Goal: Information Seeking & Learning: Learn about a topic

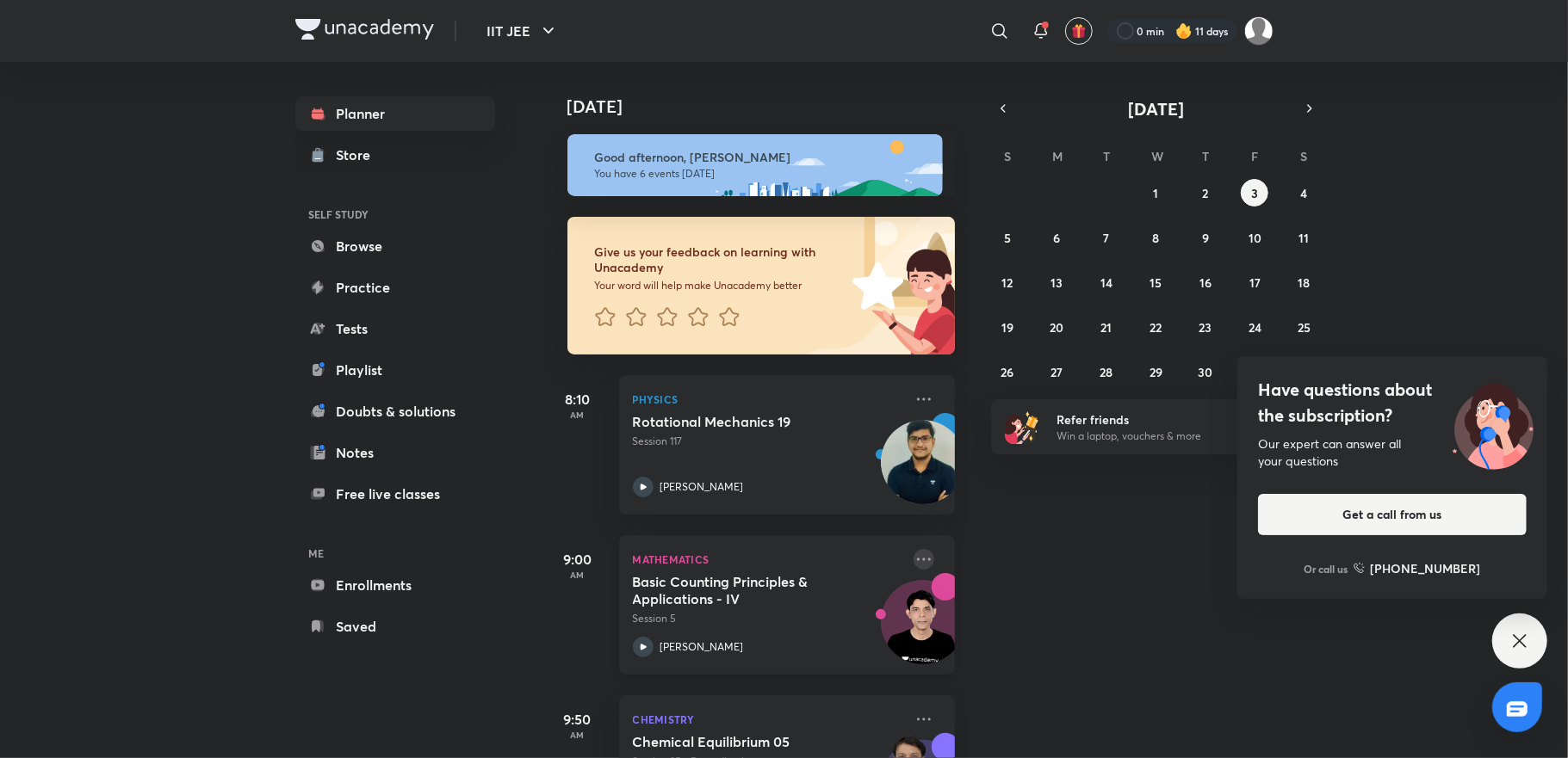
click at [913, 555] on icon at bounding box center [923, 559] width 21 height 21
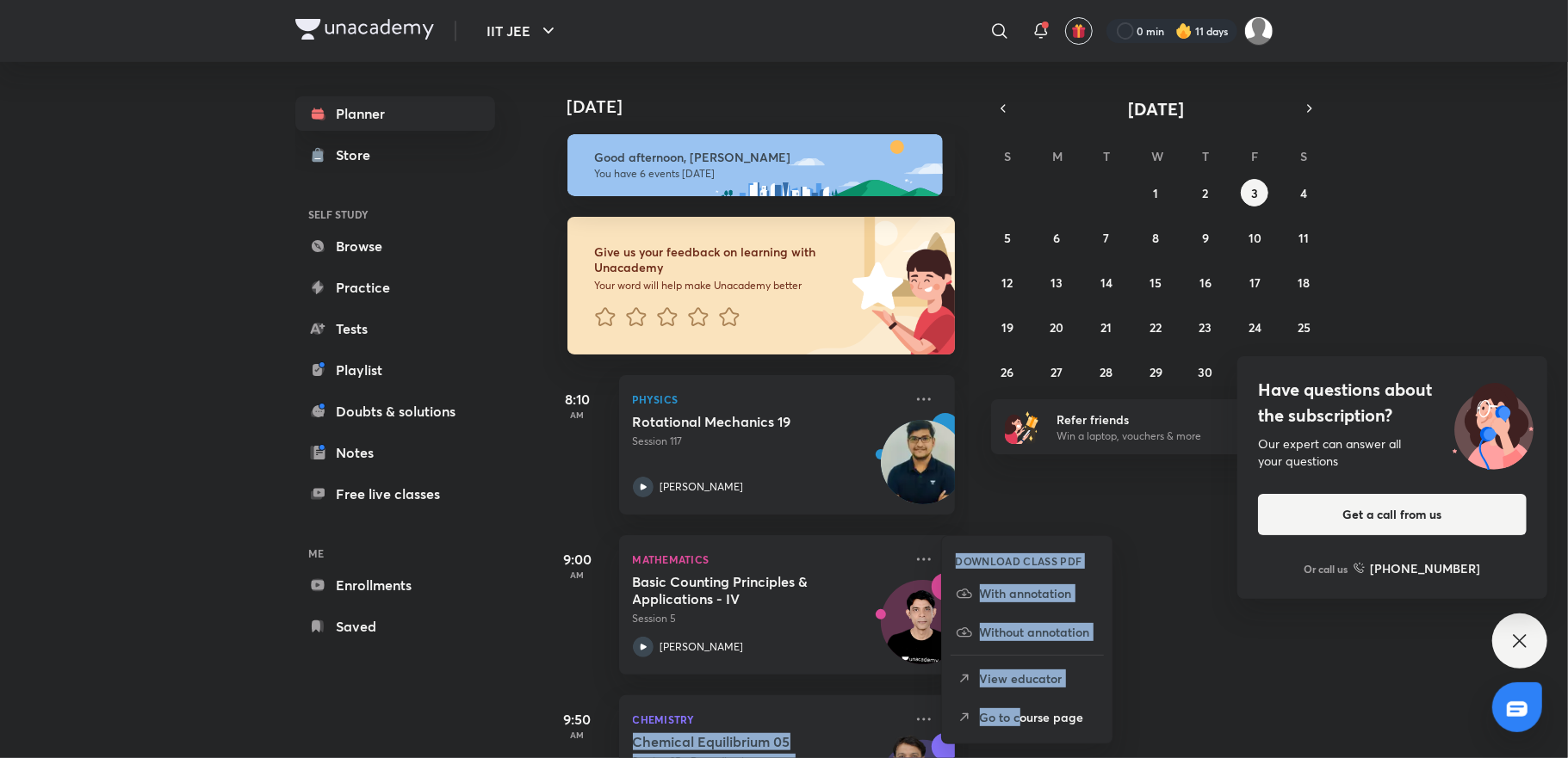
drag, startPoint x: 1020, startPoint y: 714, endPoint x: 1178, endPoint y: 676, distance: 162.5
click at [1178, 676] on div "[DATE] [DATE] Good afternoon, [PERSON_NAME] You have 6 events [DATE] Give us yo…" at bounding box center [908, 409] width 730 height 696
click at [1093, 676] on p "View educator" at bounding box center [1038, 678] width 118 height 18
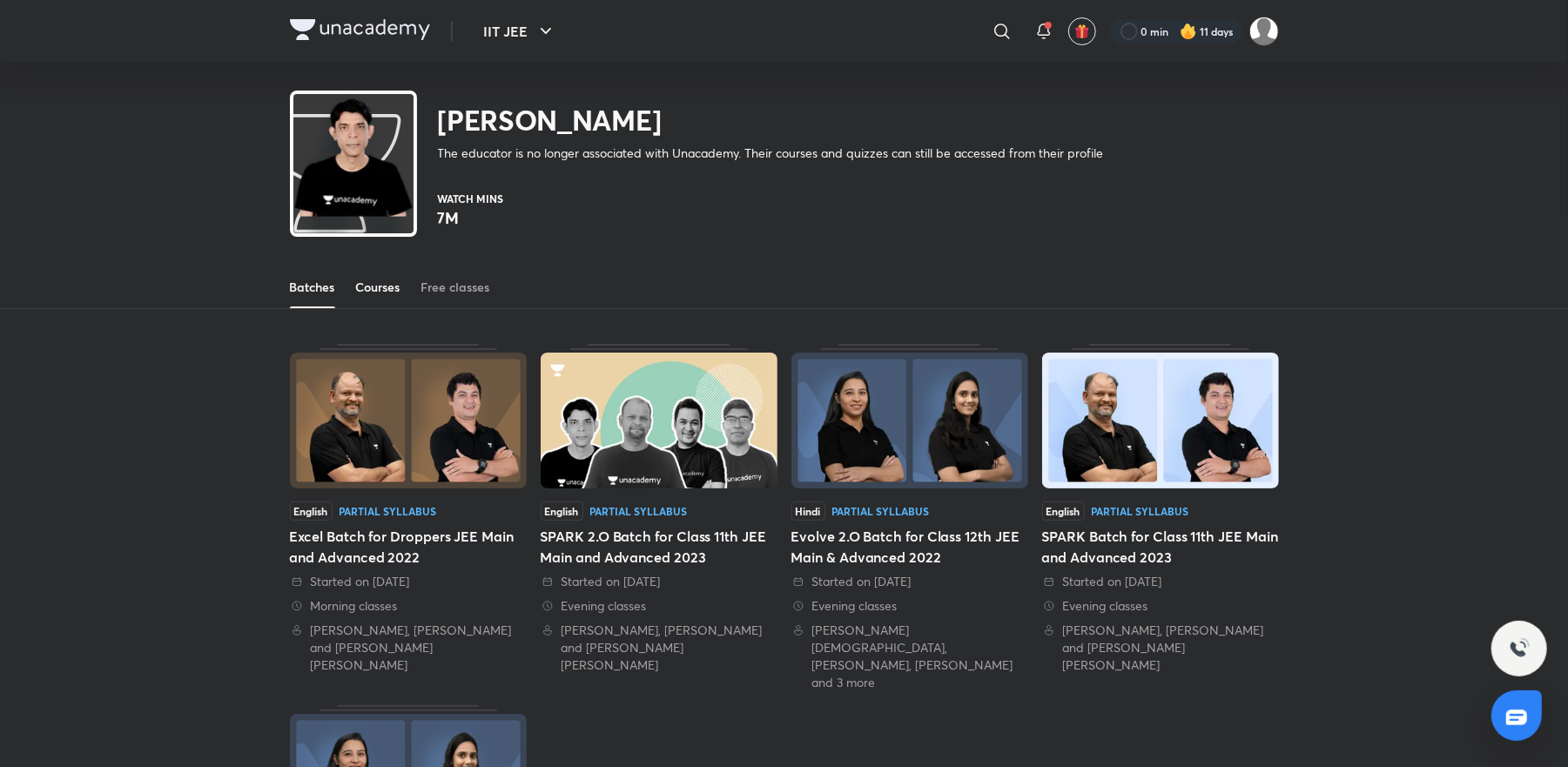
click at [394, 294] on div "Courses" at bounding box center [378, 287] width 44 height 17
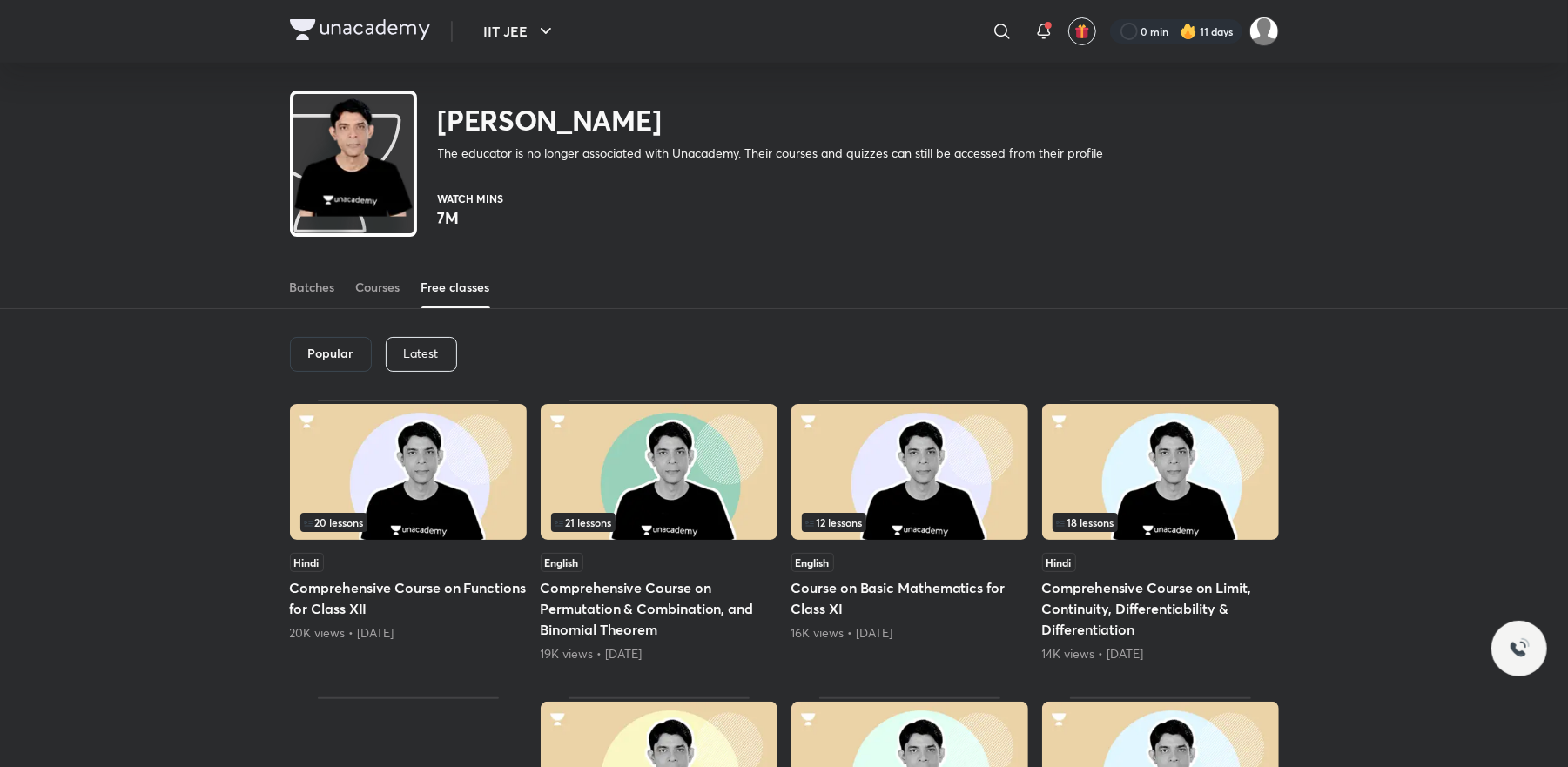
click at [415, 360] on p "Latest" at bounding box center [421, 353] width 35 height 14
click at [343, 363] on div "Popular" at bounding box center [329, 354] width 80 height 35
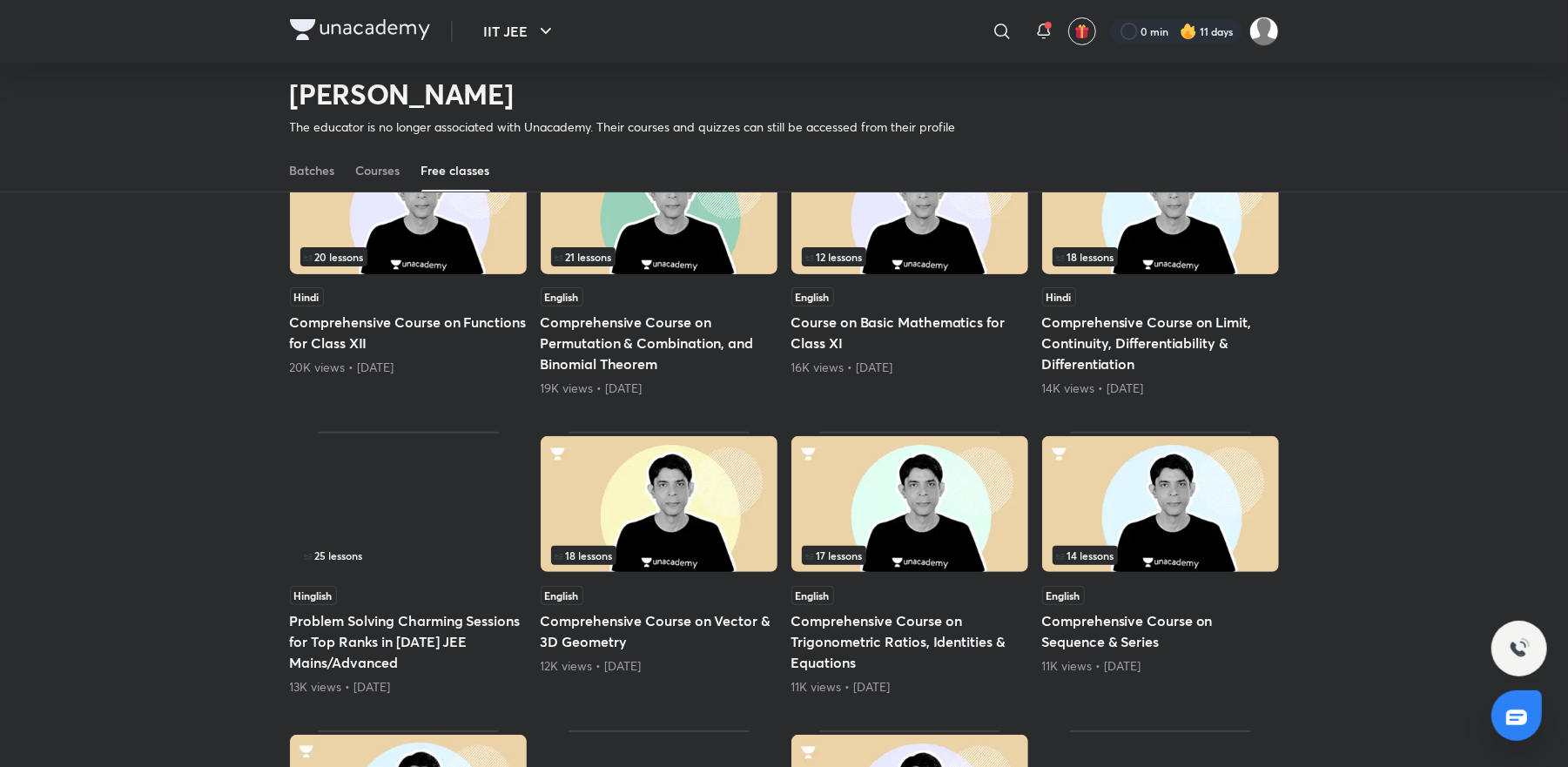
scroll to position [631, 0]
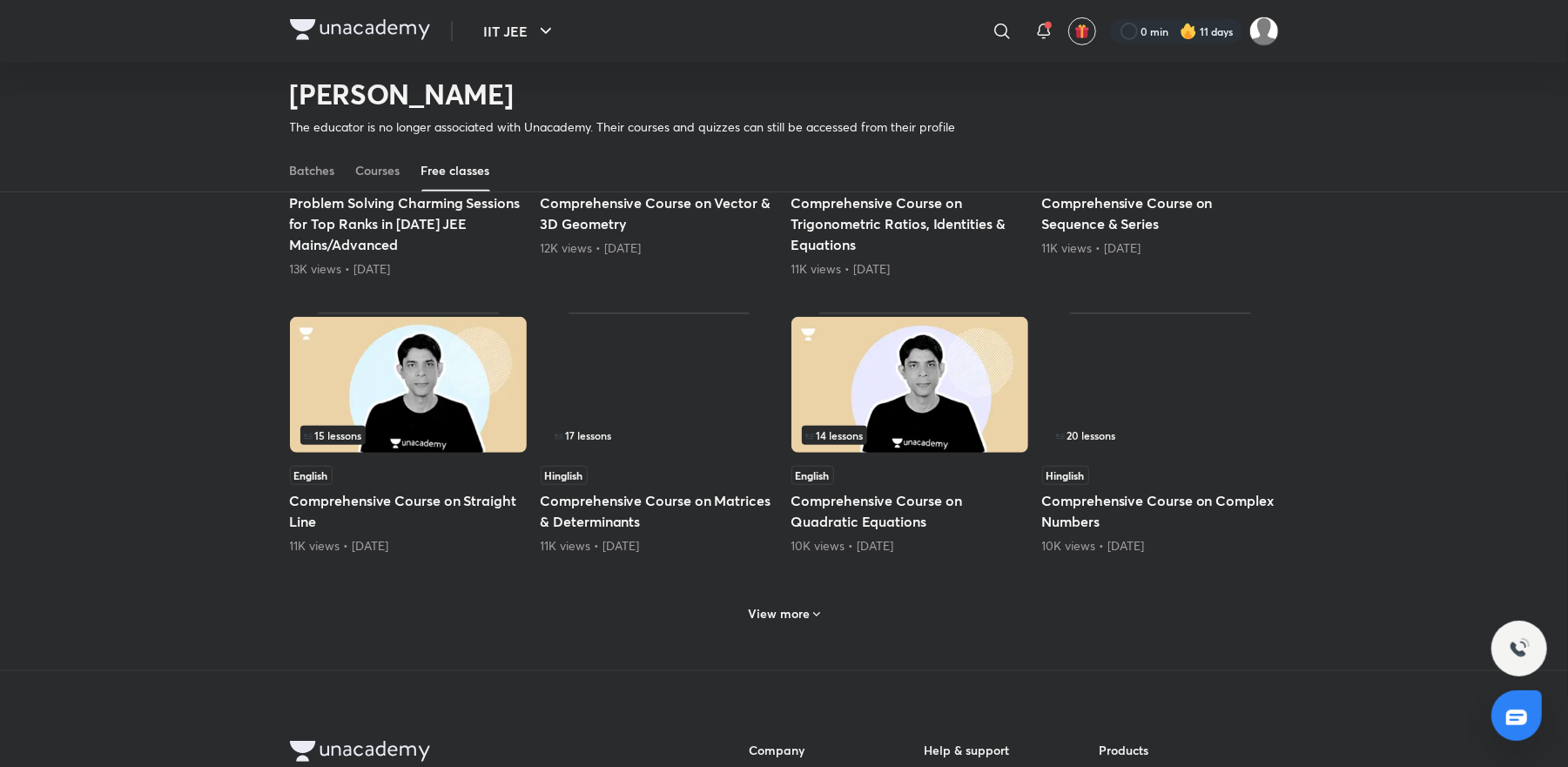
click at [802, 606] on h6 "View more" at bounding box center [779, 614] width 62 height 17
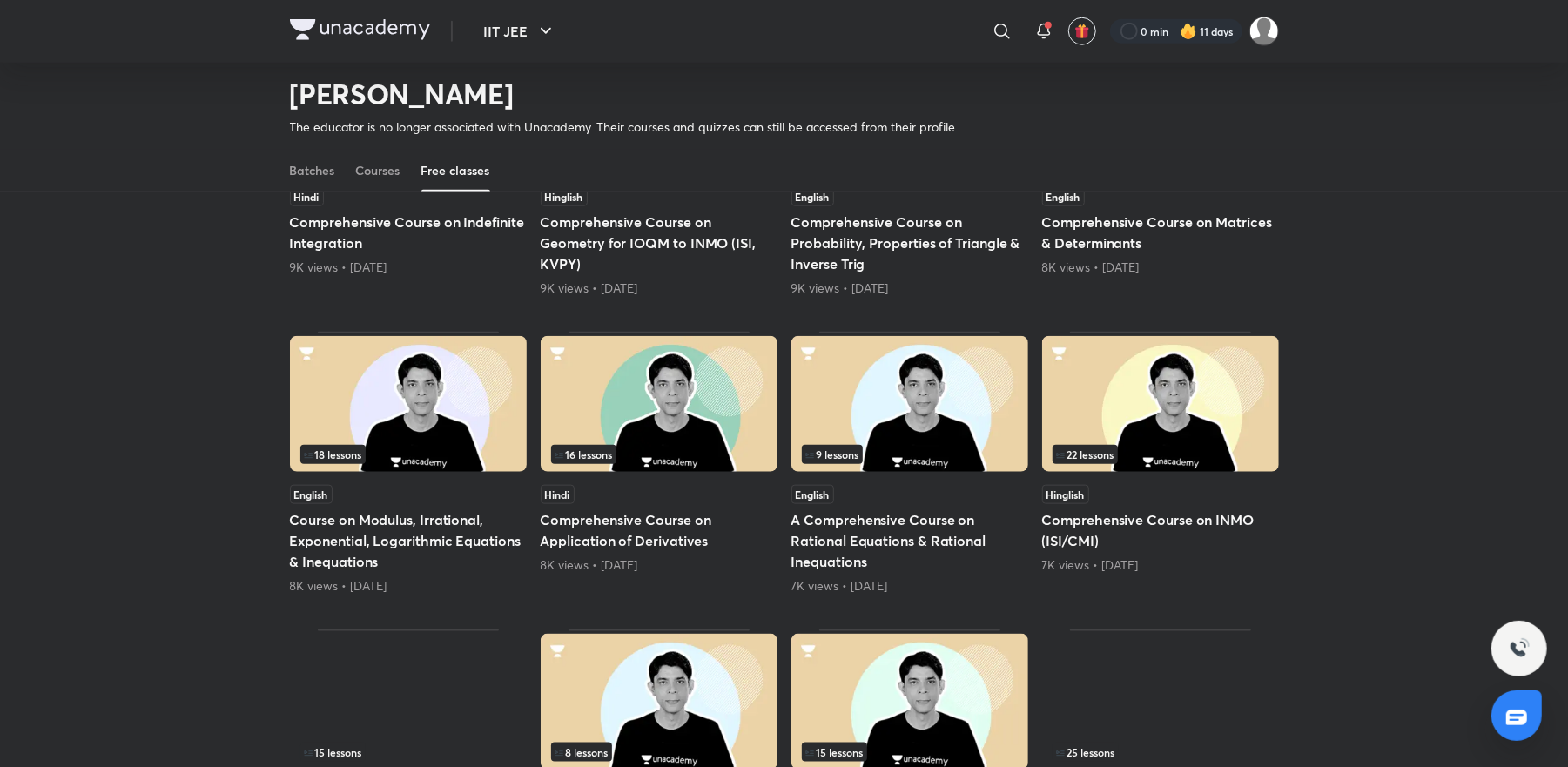
scroll to position [1189, 0]
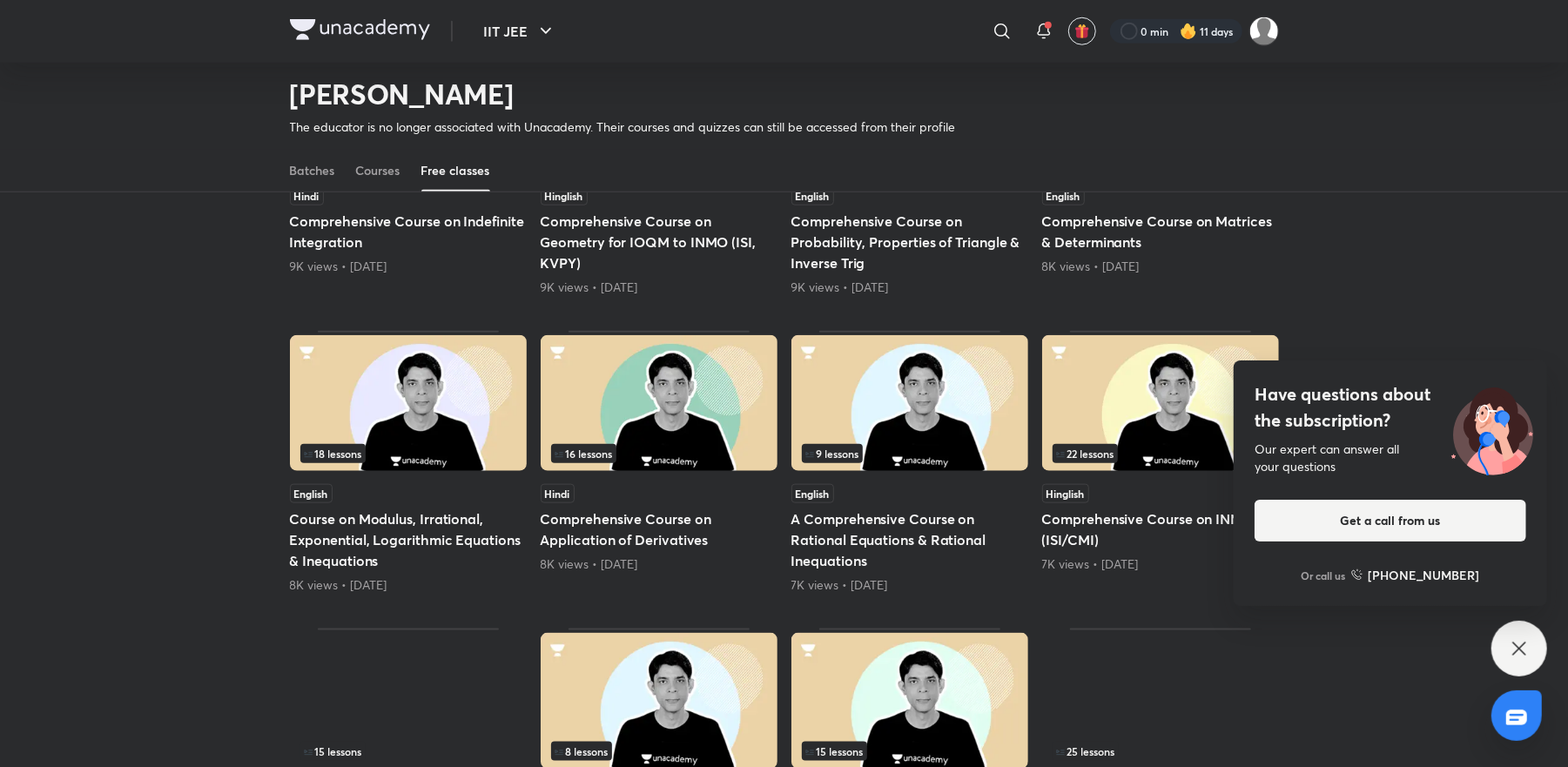
click at [1536, 655] on div "Have questions about the subscription? Our expert can answer all your questions…" at bounding box center [1519, 648] width 56 height 56
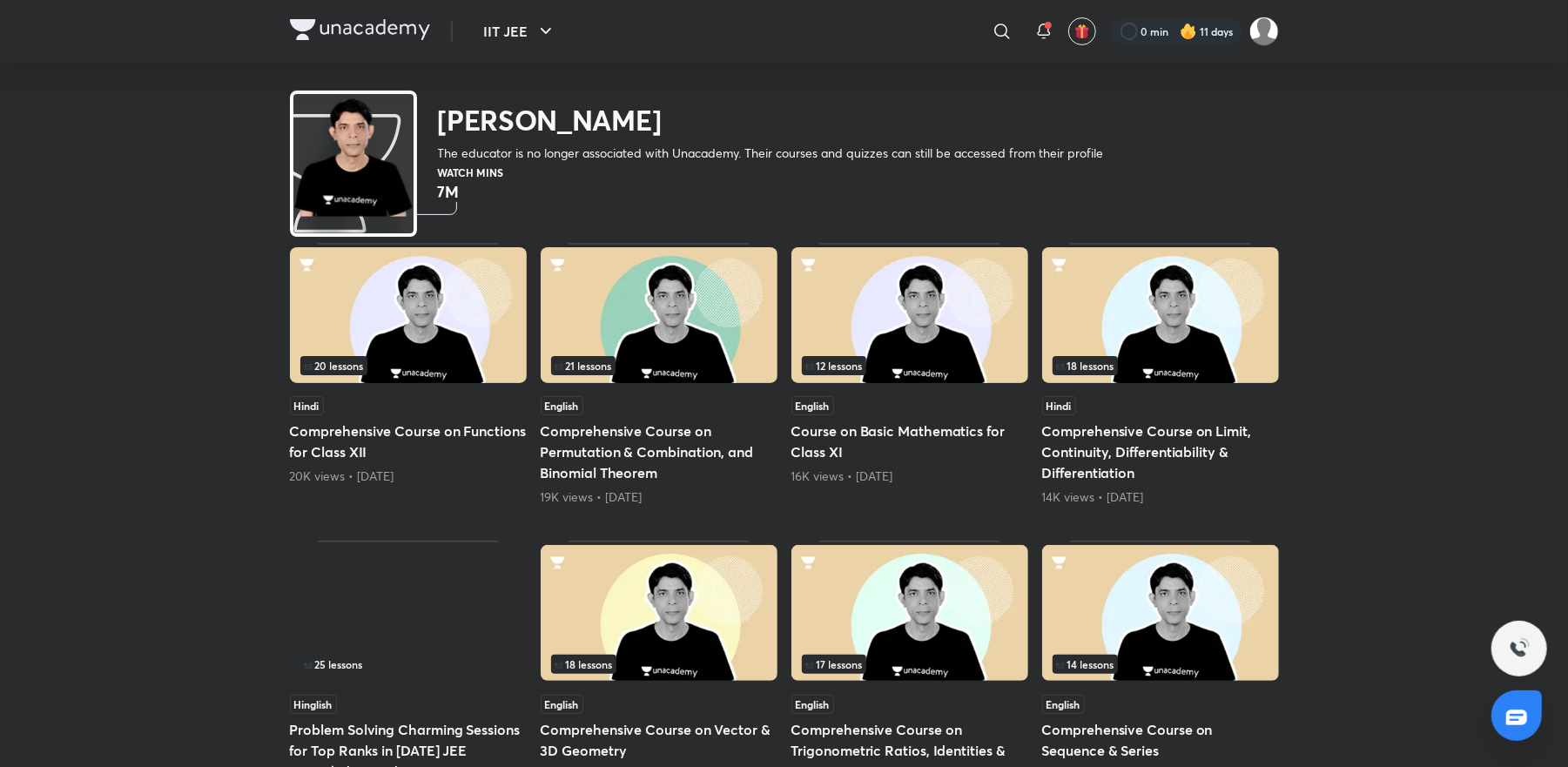
scroll to position [52, 0]
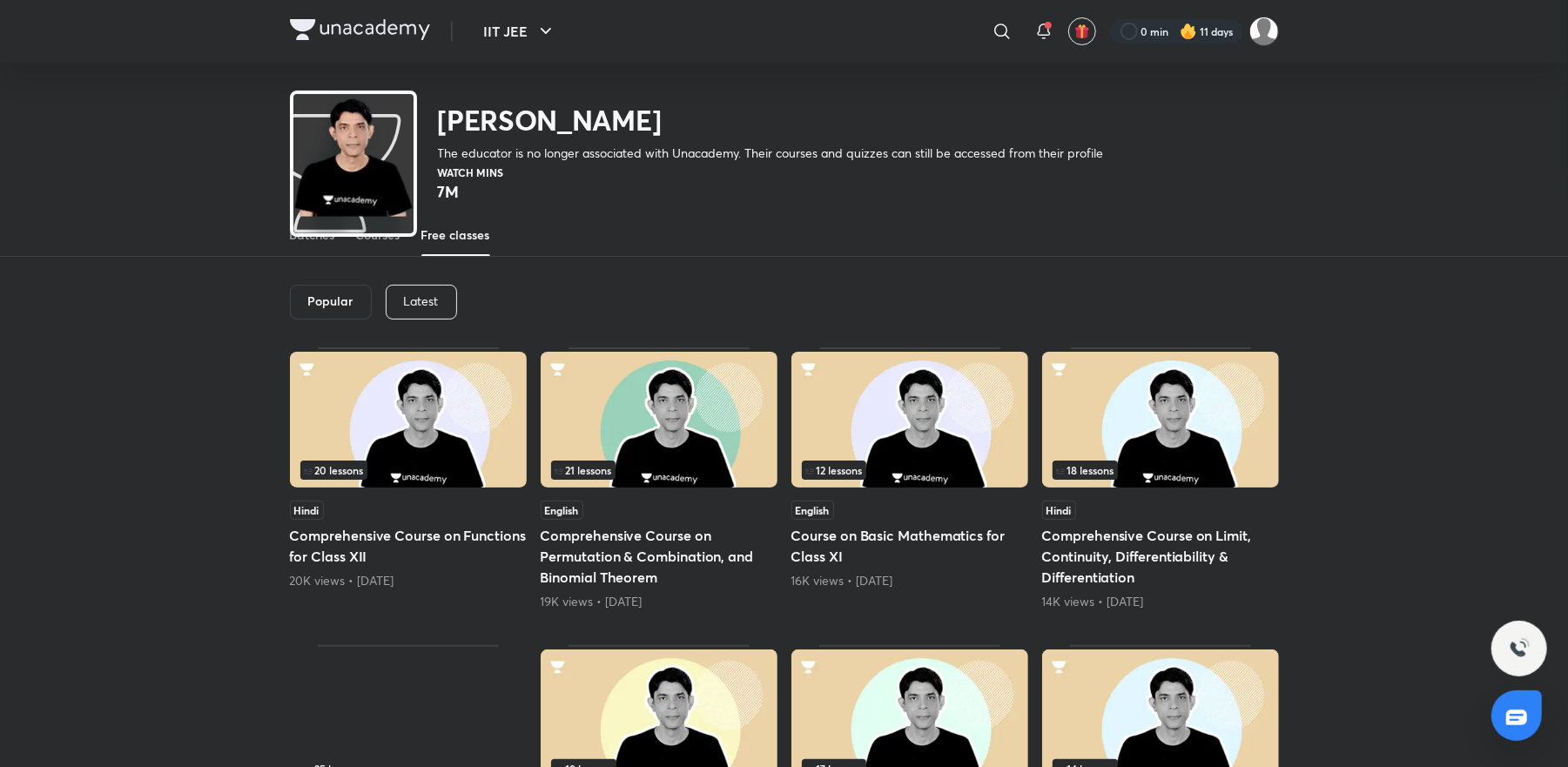
click at [309, 298] on h6 "Popular" at bounding box center [331, 301] width 45 height 14
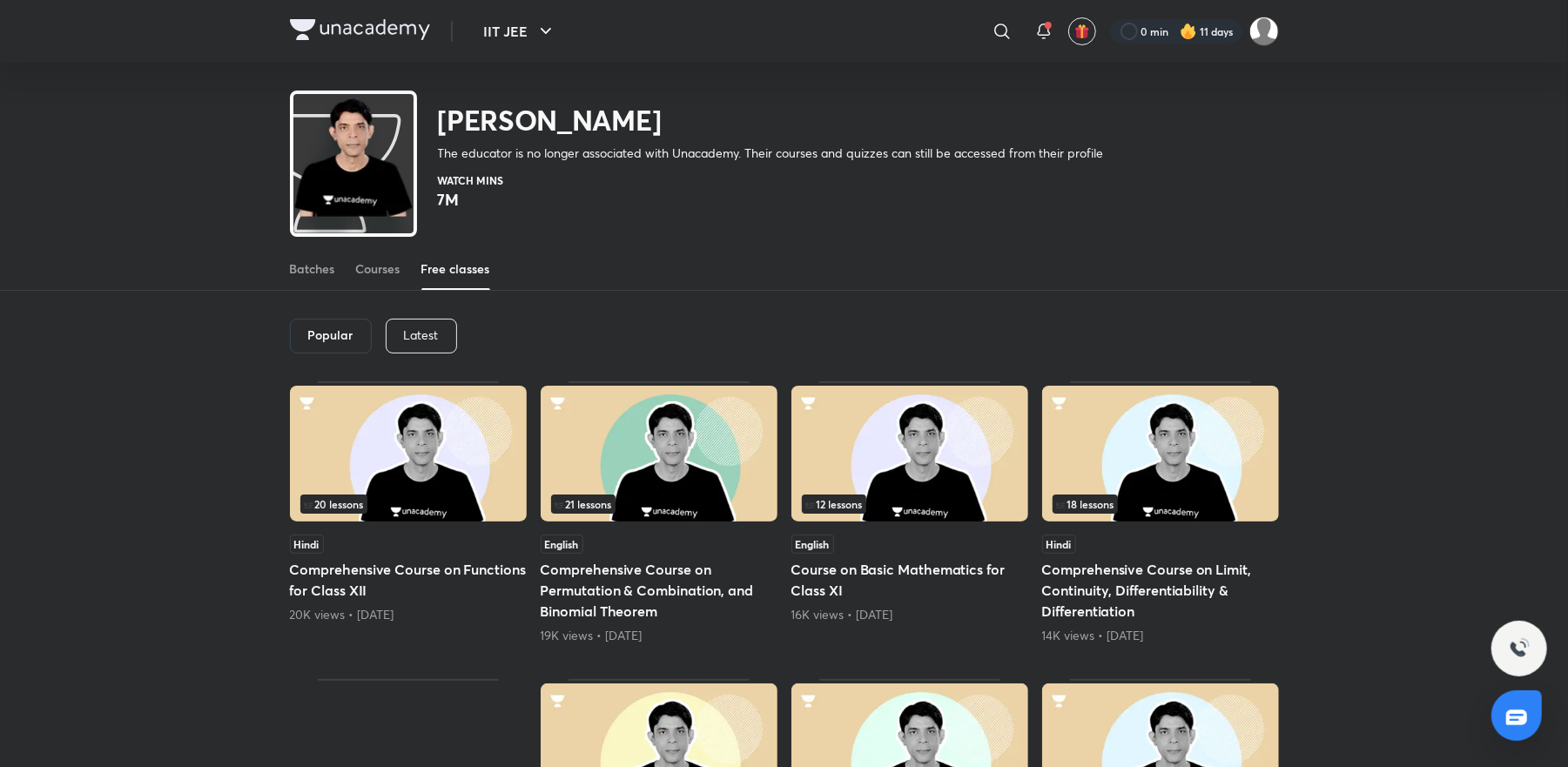
scroll to position [0, 0]
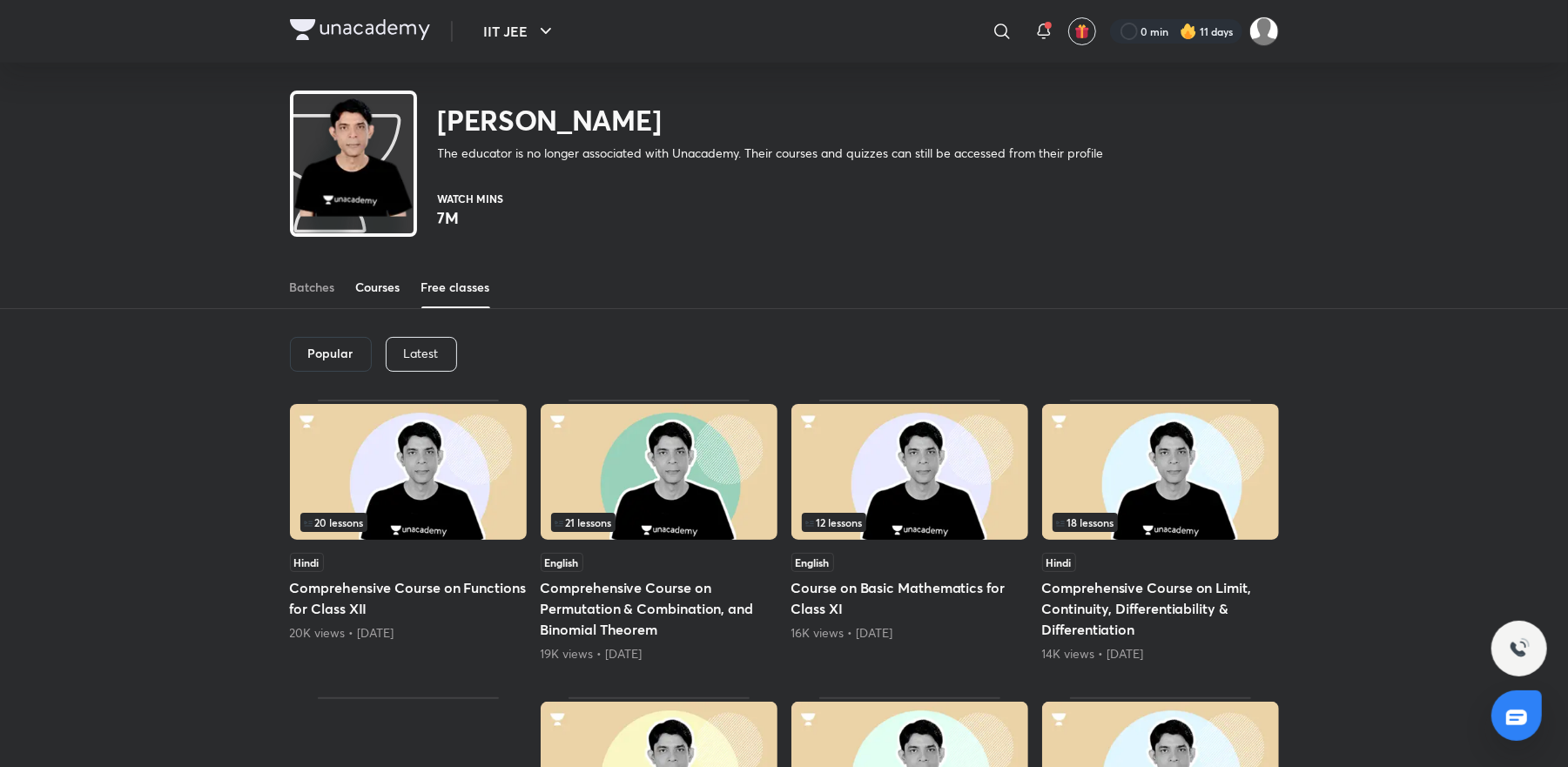
click at [393, 307] on link "Courses" at bounding box center [378, 287] width 44 height 42
click at [398, 307] on span at bounding box center [378, 308] width 44 height 2
click at [322, 294] on div "Batches" at bounding box center [312, 287] width 45 height 17
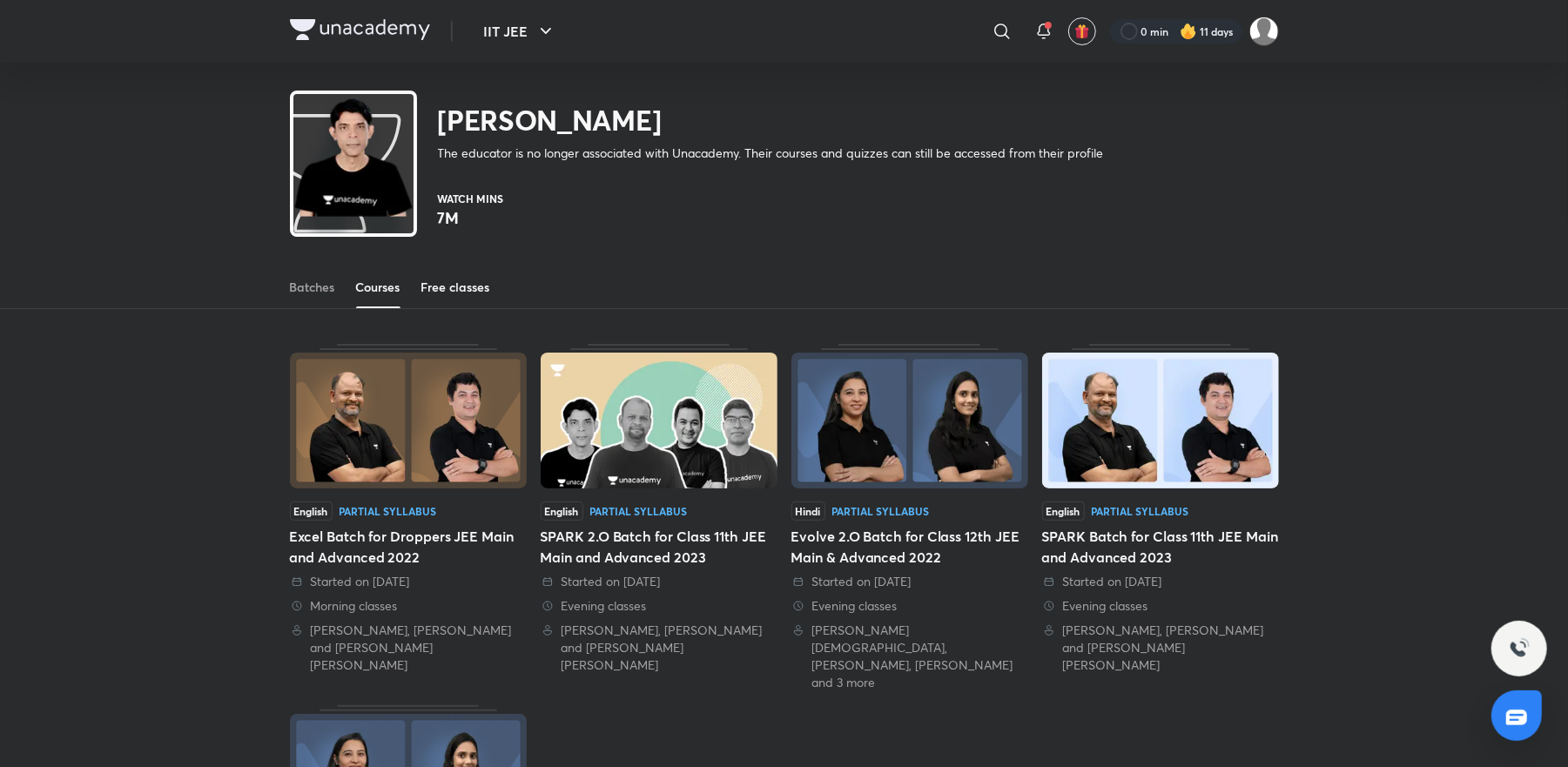
click at [436, 293] on div "Free classes" at bounding box center [456, 287] width 69 height 17
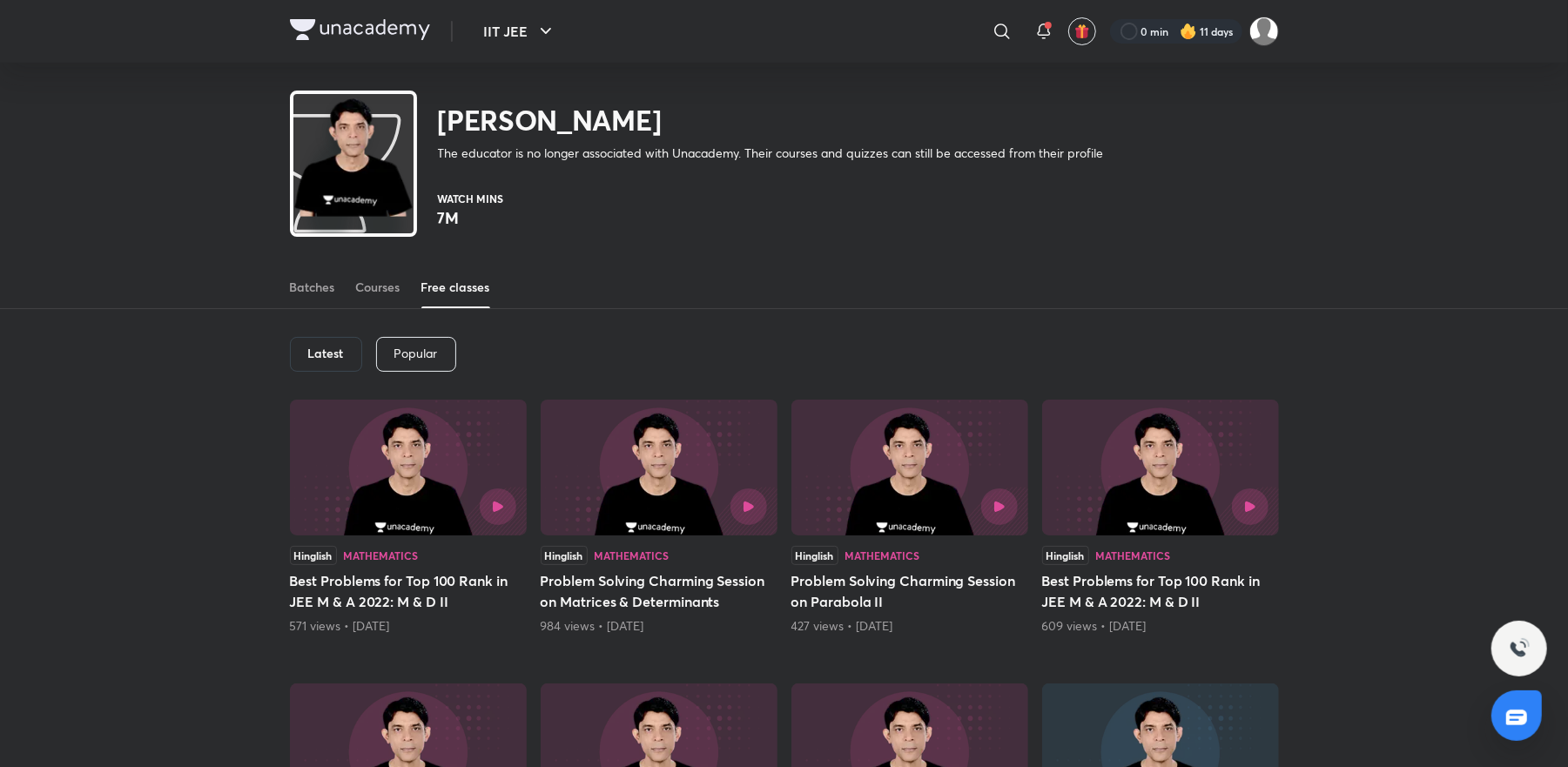
click at [389, 356] on div "Popular" at bounding box center [416, 354] width 80 height 35
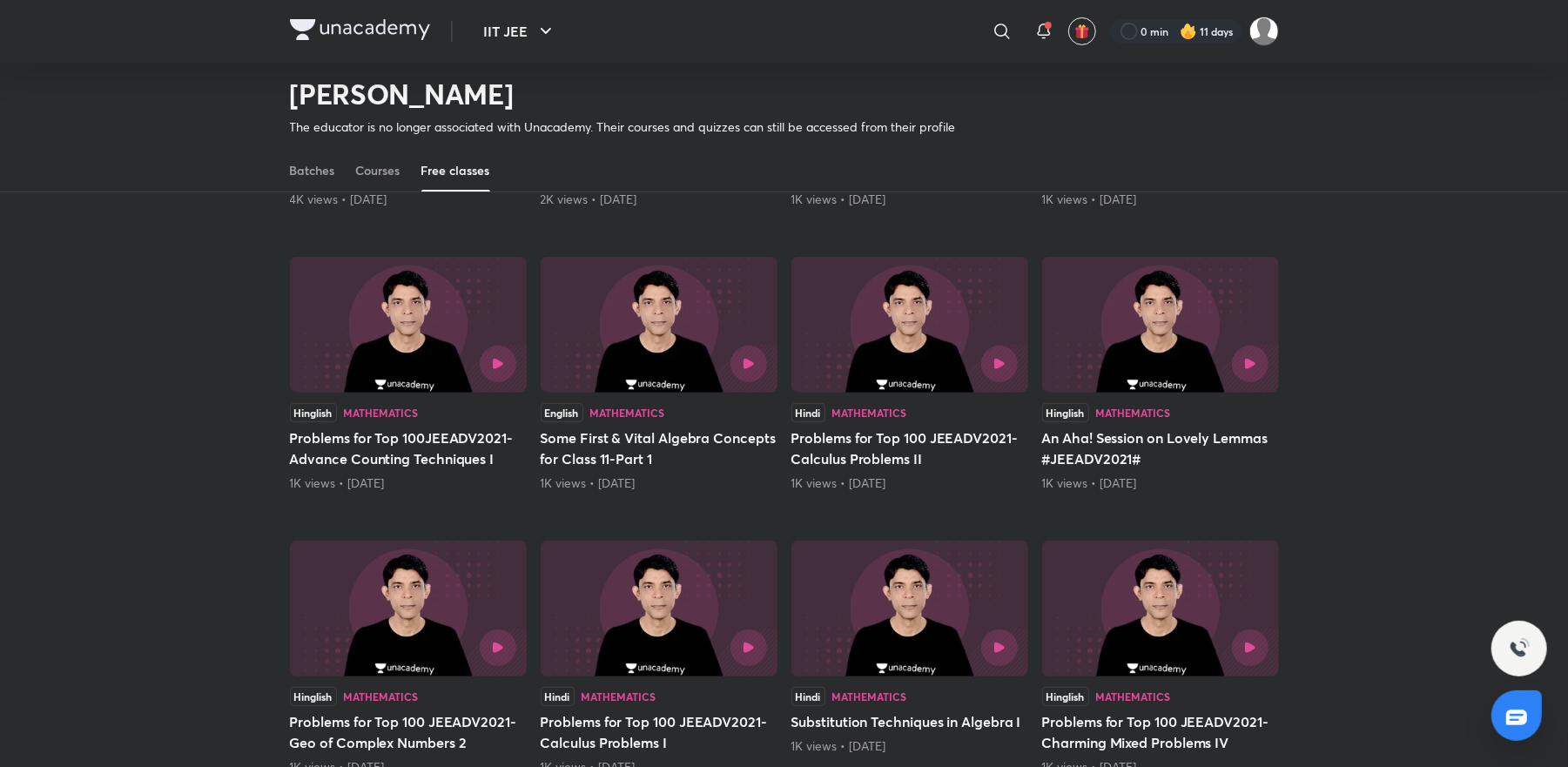
scroll to position [653, 0]
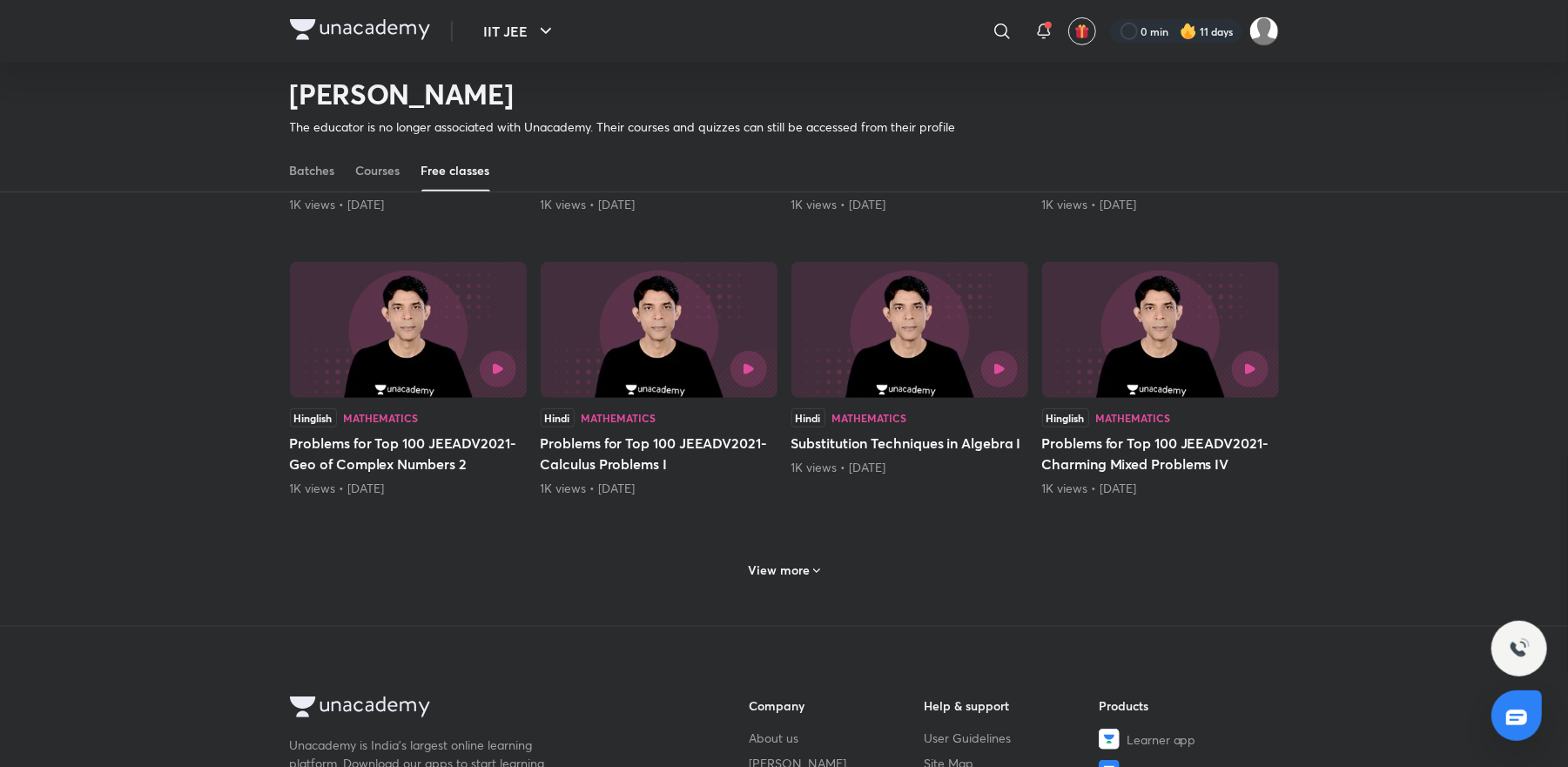
click at [792, 569] on h6 "View more" at bounding box center [779, 570] width 62 height 17
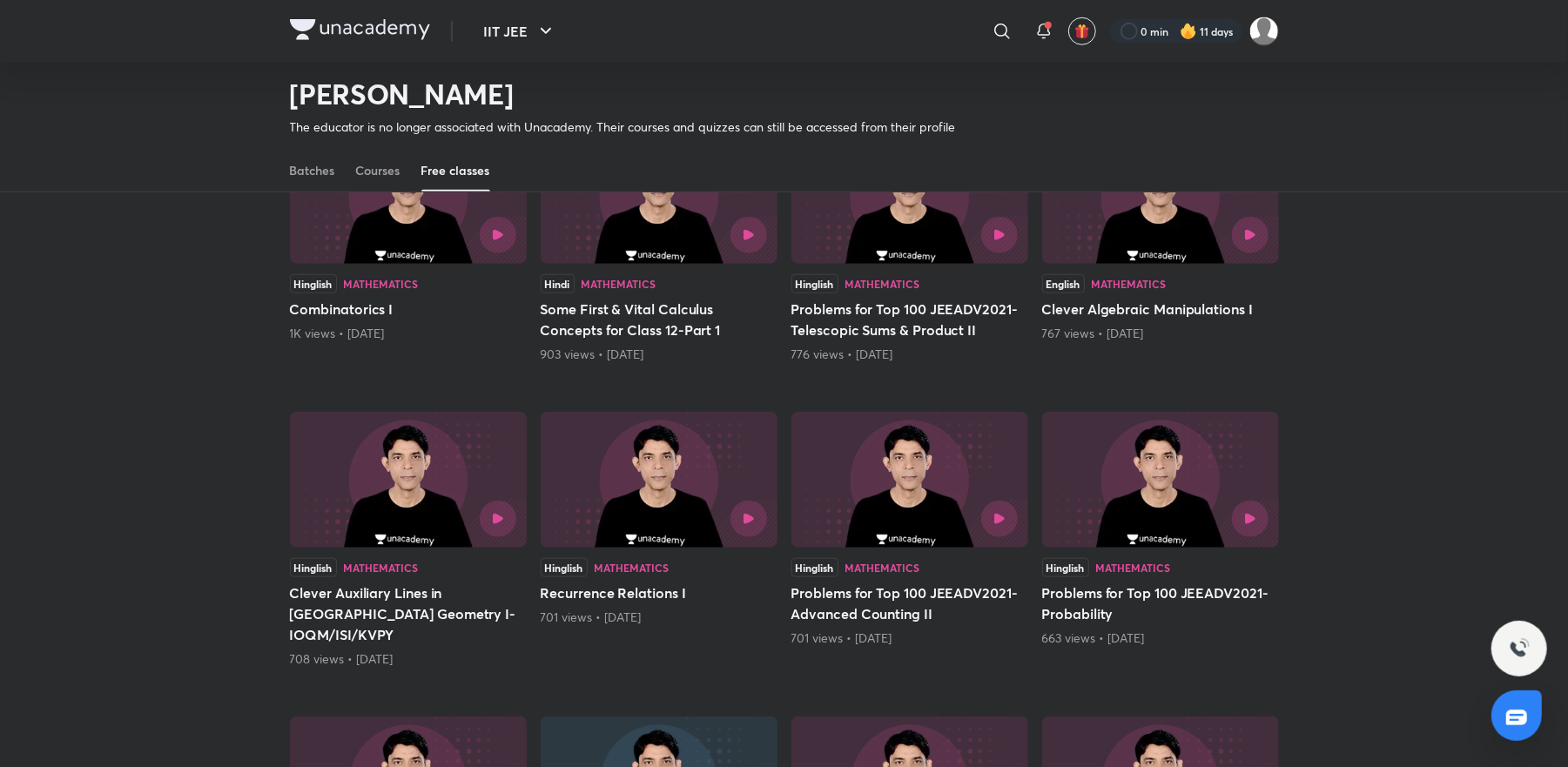
scroll to position [1210, 0]
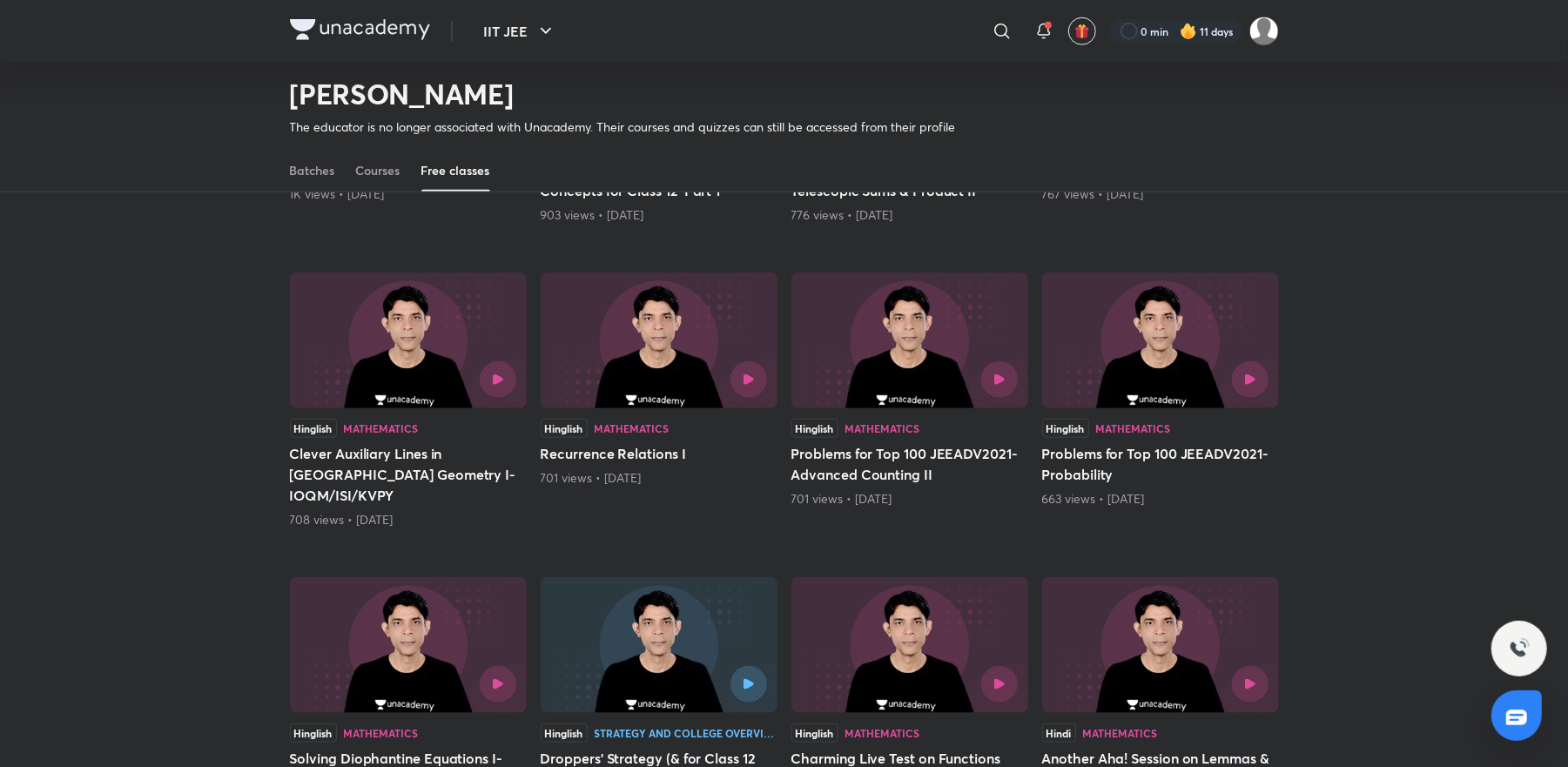
click at [680, 454] on h5 "Recurrence Relations I" at bounding box center [659, 454] width 237 height 21
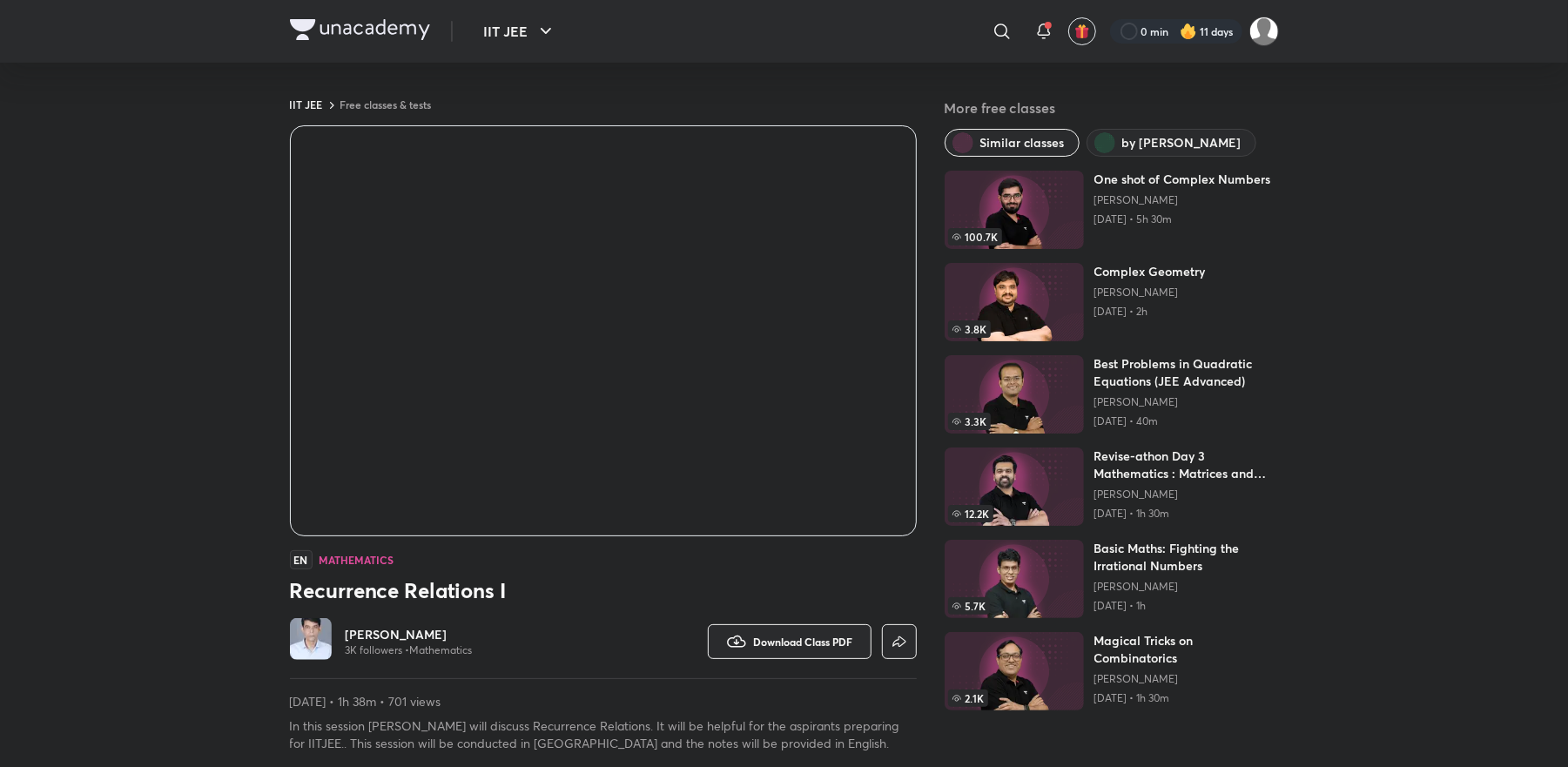
click at [747, 559] on div "EN Mathematics" at bounding box center [603, 559] width 627 height 19
